Goal: Task Accomplishment & Management: Complete application form

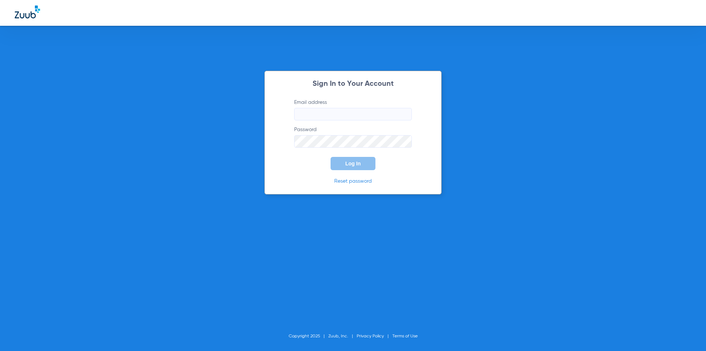
type input "[EMAIL_ADDRESS][DOMAIN_NAME]"
click at [350, 167] on button "Log In" at bounding box center [353, 163] width 45 height 13
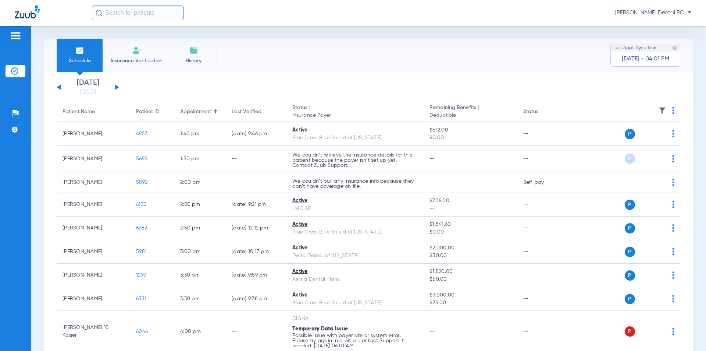
click at [148, 52] on li "Insurance Verification" at bounding box center [137, 55] width 68 height 33
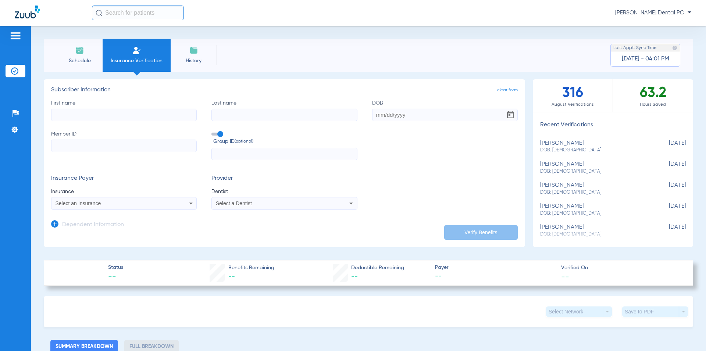
click at [118, 116] on input "First name" at bounding box center [124, 115] width 146 height 13
drag, startPoint x: 148, startPoint y: 114, endPoint x: 149, endPoint y: 118, distance: 4.5
click at [149, 118] on input "[PERSON_NAME]" at bounding box center [124, 115] width 146 height 13
type input "[PERSON_NAME]"
click at [235, 114] on input "Last name" at bounding box center [285, 115] width 146 height 13
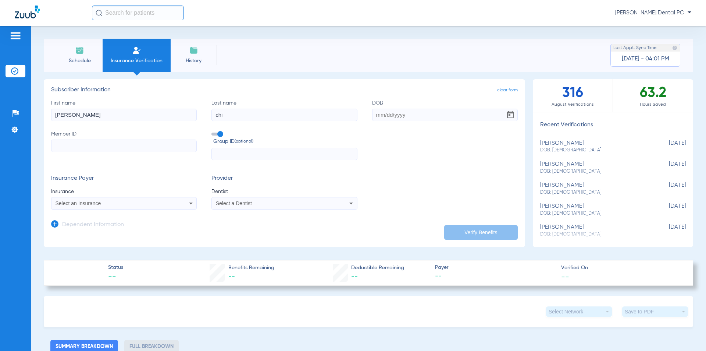
click at [259, 118] on input "chi" at bounding box center [285, 115] width 146 height 13
type input "[PERSON_NAME]"
click at [59, 144] on input "Member ID" at bounding box center [124, 145] width 146 height 13
click at [88, 149] on input "3397" at bounding box center [124, 145] width 146 height 13
click at [111, 146] on input "3397087" at bounding box center [124, 145] width 146 height 13
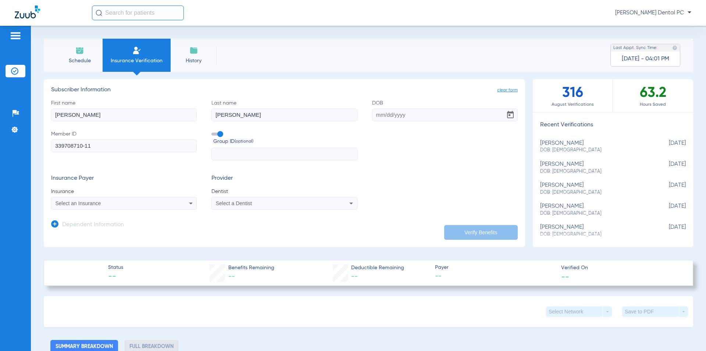
type input "339708710-11"
click at [218, 133] on span at bounding box center [217, 133] width 11 height 3
click at [213, 131] on input "Group ID (optional)" at bounding box center [213, 131] width 0 height 0
click at [131, 206] on div "Select an Insurance" at bounding box center [123, 203] width 145 height 9
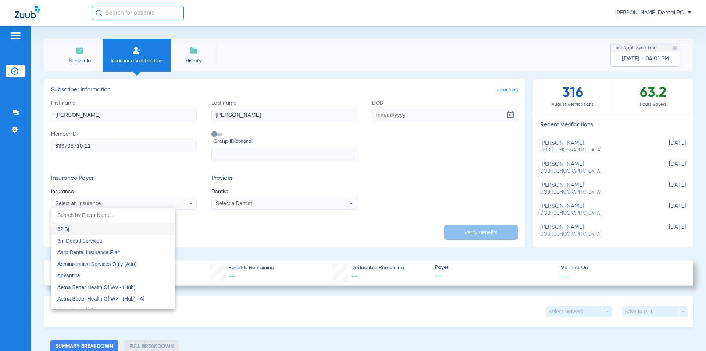
click at [119, 217] on input "dropdown search" at bounding box center [113, 214] width 124 height 15
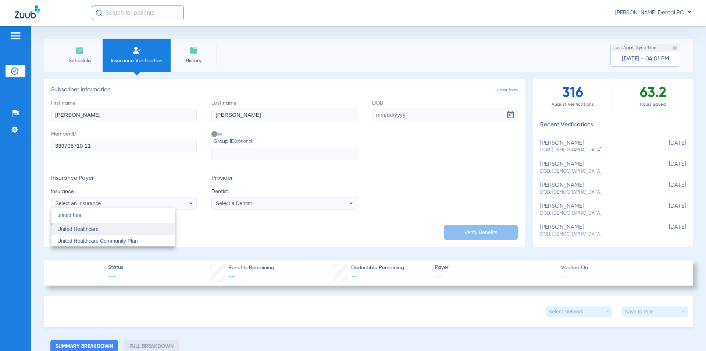
type input "united hea"
click at [107, 230] on mat-option "United Healthcare" at bounding box center [113, 229] width 124 height 12
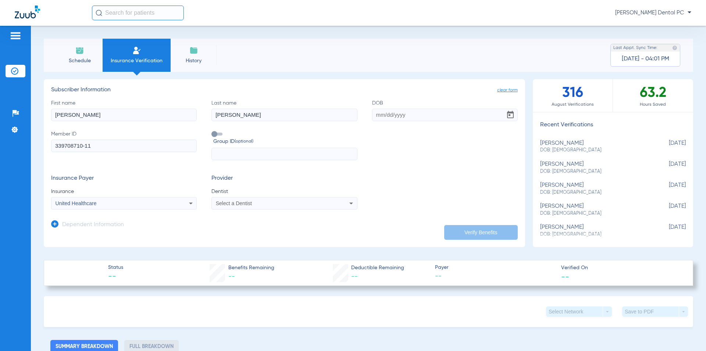
click at [253, 207] on div "Select a Dentist" at bounding box center [284, 203] width 145 height 9
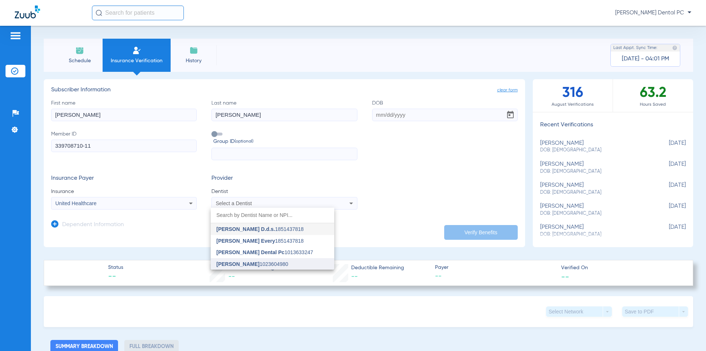
click at [259, 263] on span "[PERSON_NAME] 1023604980" at bounding box center [253, 263] width 72 height 5
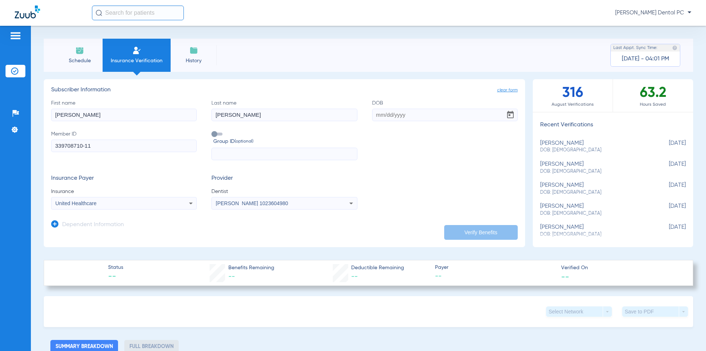
click at [401, 118] on input "DOB" at bounding box center [445, 115] width 146 height 13
paste input "[DATE]"
type input "[DATE]"
click at [496, 229] on button "Verify Benefits" at bounding box center [481, 232] width 74 height 15
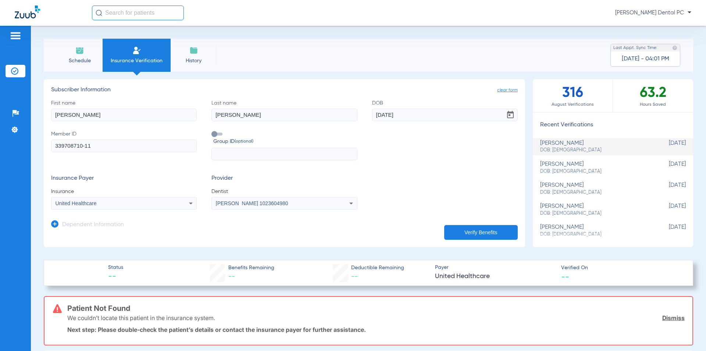
click at [132, 209] on mat-select "United Healthcare" at bounding box center [124, 203] width 146 height 13
drag, startPoint x: 150, startPoint y: 206, endPoint x: 156, endPoint y: 202, distance: 7.3
click at [152, 205] on div "United Healthcare" at bounding box center [123, 203] width 145 height 9
type input "aar"
click at [152, 228] on mat-option "Aarp Dental Insurance Plan" at bounding box center [113, 229] width 124 height 12
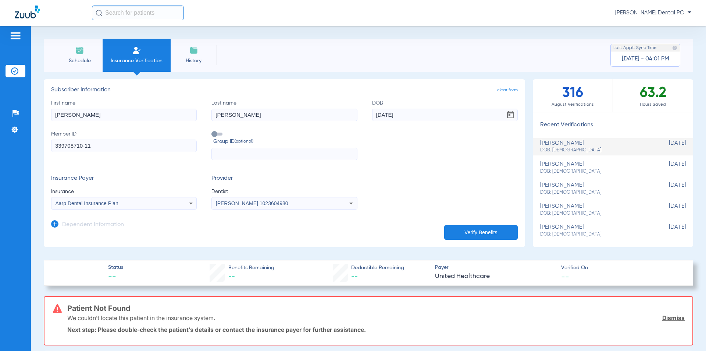
click at [188, 202] on icon at bounding box center [190, 203] width 9 height 9
click at [82, 215] on input "aar" at bounding box center [113, 214] width 124 height 15
type input "AARP"
click at [94, 231] on span "Aarp Dental Insurance Plan" at bounding box center [88, 229] width 63 height 6
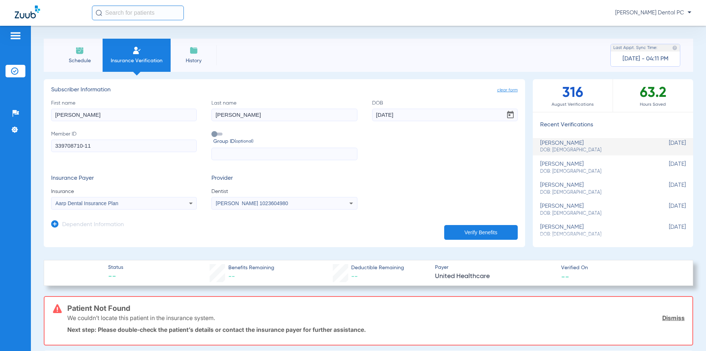
click at [481, 227] on button "Verify Benefits" at bounding box center [481, 232] width 74 height 15
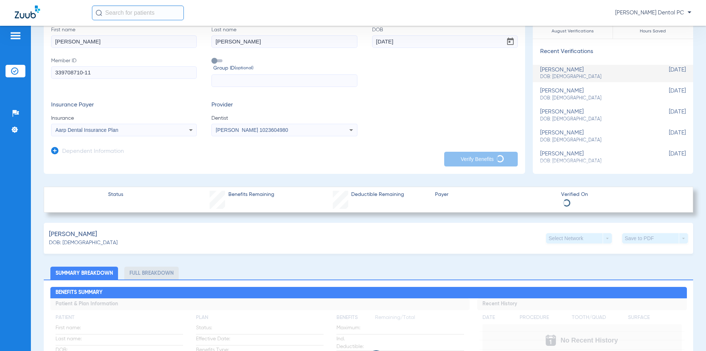
scroll to position [74, 0]
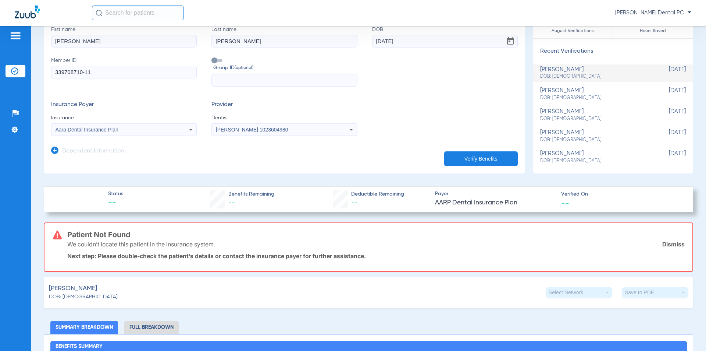
click at [132, 130] on div "Aarp Dental Insurance Plan" at bounding box center [111, 129] width 110 height 5
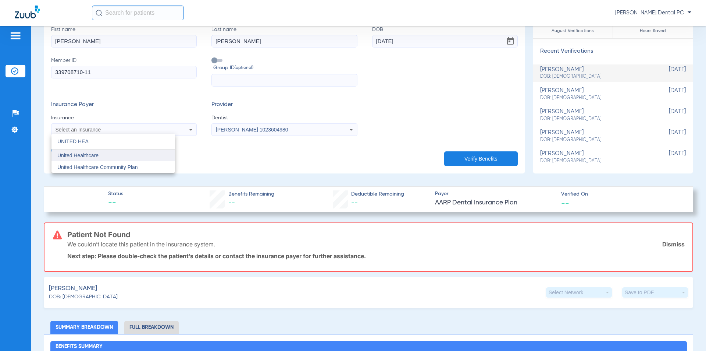
type input "UNITED HEA"
click at [81, 156] on span "United Healthcare" at bounding box center [77, 155] width 41 height 6
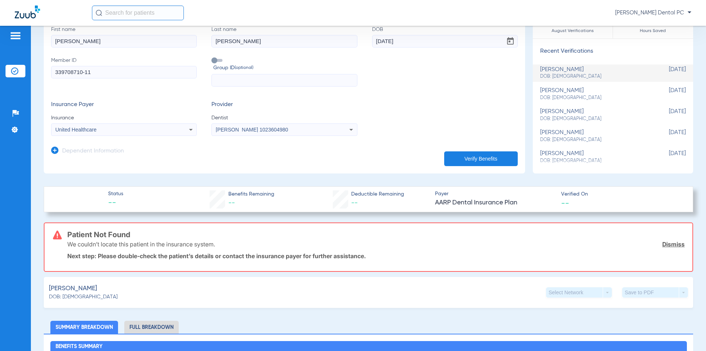
click at [483, 160] on button "Verify Benefits" at bounding box center [481, 158] width 74 height 15
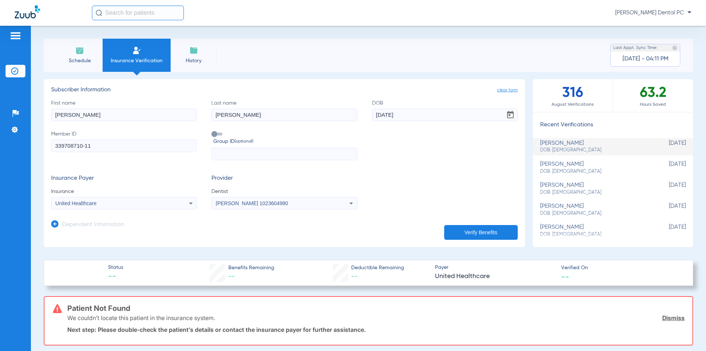
click at [188, 203] on icon at bounding box center [190, 203] width 9 height 9
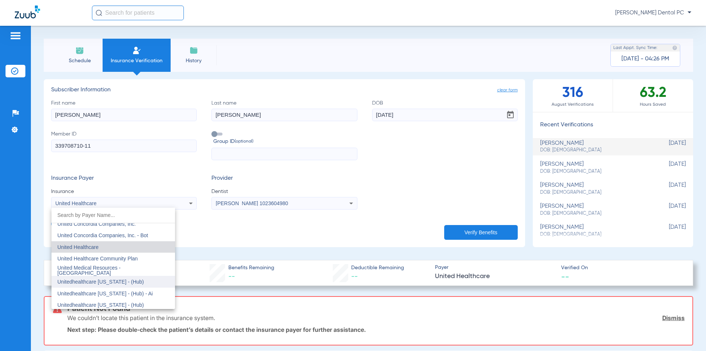
scroll to position [4409, 0]
